Goal: Navigation & Orientation: Find specific page/section

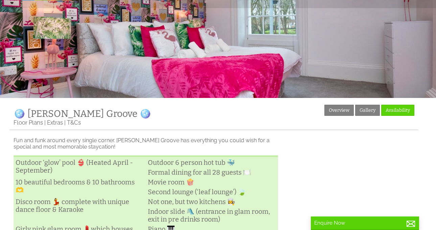
scroll to position [67, 0]
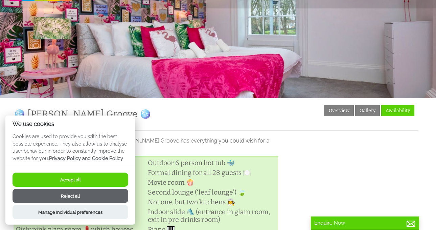
click at [88, 174] on button "Accept all" at bounding box center [71, 180] width 116 height 14
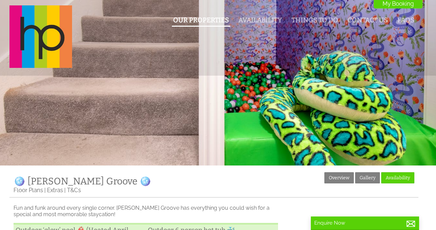
click at [197, 22] on link "Our Properties" at bounding box center [201, 20] width 56 height 8
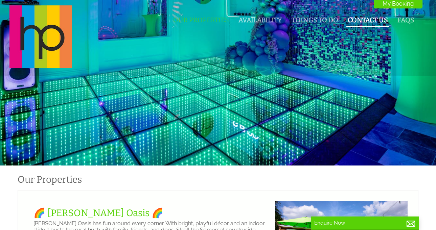
click at [367, 20] on link "Contact Us" at bounding box center [368, 20] width 40 height 8
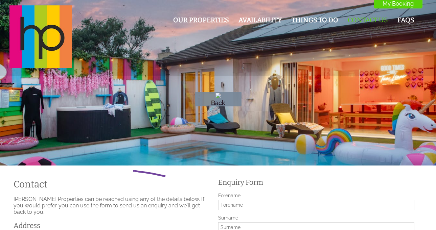
drag, startPoint x: 170, startPoint y: 178, endPoint x: 165, endPoint y: 177, distance: 4.6
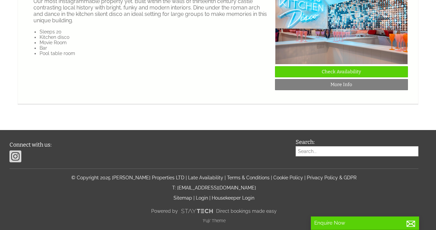
scroll to position [1116, 0]
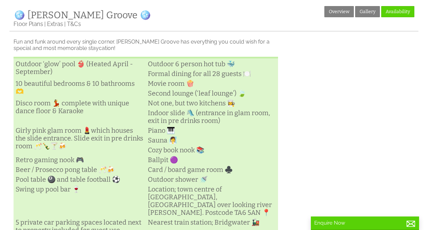
scroll to position [203, 0]
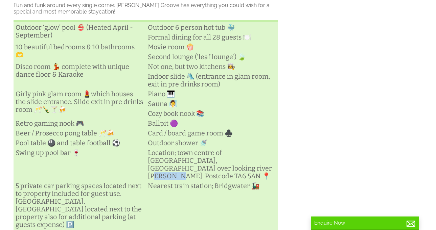
drag, startPoint x: 178, startPoint y: 177, endPoint x: 203, endPoint y: 175, distance: 25.4
click at [203, 175] on li "Location; town centre of [GEOGRAPHIC_DATA], [GEOGRAPHIC_DATA] over looking rive…" at bounding box center [212, 164] width 132 height 33
copy li "TA6 5AN"
